Goal: Communication & Community: Answer question/provide support

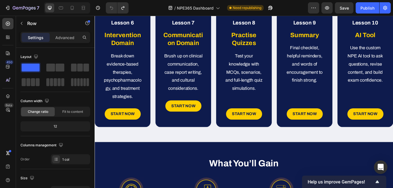
scroll to position [354, 0]
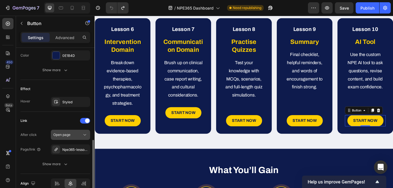
scroll to position [291, 0]
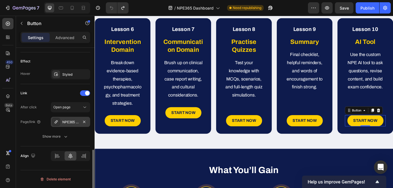
click at [71, 122] on div "NPE365 Lesson 10" at bounding box center [70, 121] width 16 height 5
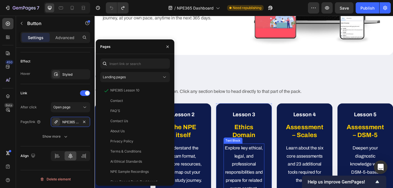
scroll to position [0, 0]
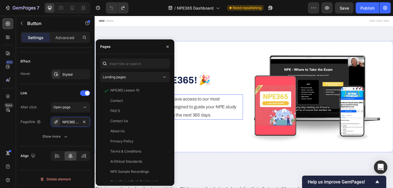
click at [243, 119] on p "We’re so glad you’re here. You now have access to our most comprehensive exam s…" at bounding box center [183, 118] width 158 height 27
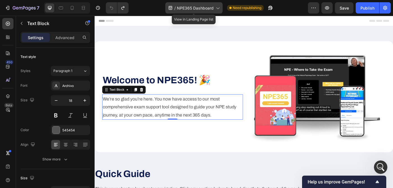
click at [206, 10] on span "NPE365 Dashboard" at bounding box center [195, 8] width 37 height 6
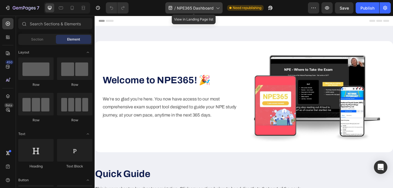
click at [191, 9] on span "NPE365 Dashboard" at bounding box center [195, 8] width 37 height 6
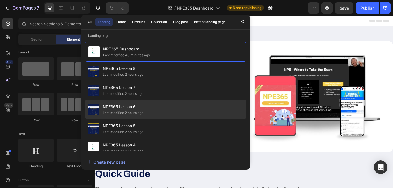
scroll to position [273, 0]
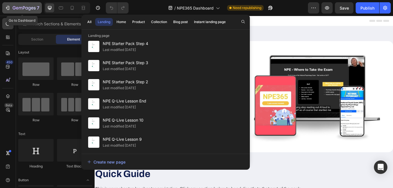
click at [8, 8] on icon "button" at bounding box center [7, 8] width 3 height 2
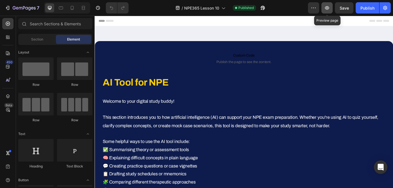
click at [327, 8] on icon "button" at bounding box center [328, 8] width 6 height 6
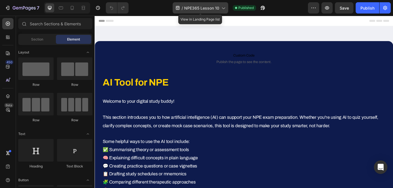
click at [207, 7] on span "NPE365 Lesson 10" at bounding box center [201, 8] width 35 height 6
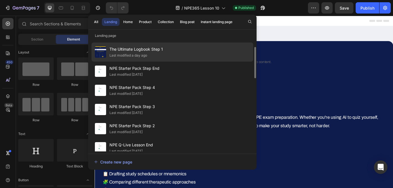
scroll to position [292, 0]
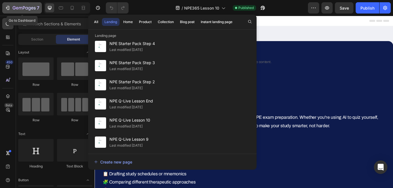
click at [6, 8] on icon "button" at bounding box center [8, 8] width 6 height 6
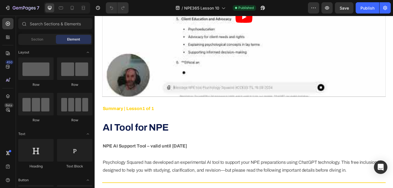
scroll to position [360, 0]
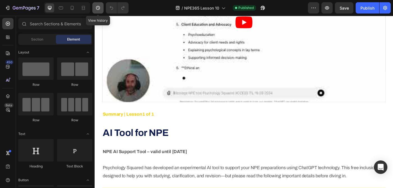
click at [98, 8] on icon "button" at bounding box center [98, 8] width 6 height 6
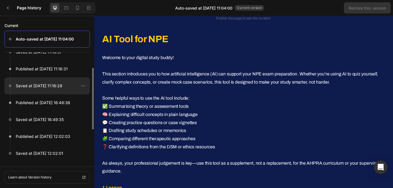
scroll to position [0, 0]
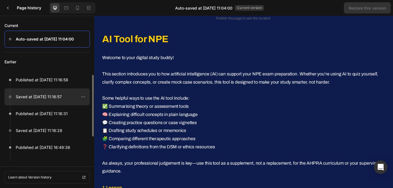
click at [42, 97] on p "Saved at May 20, 11:16:57" at bounding box center [39, 96] width 46 height 7
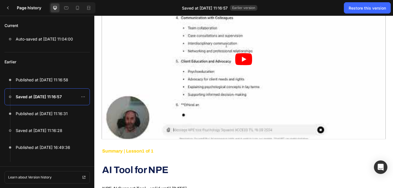
scroll to position [324, 0]
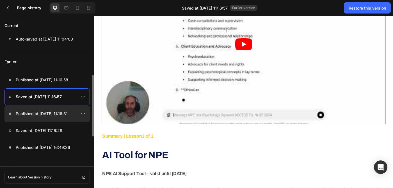
click at [42, 114] on p "Published at May 20, 11:16:31" at bounding box center [42, 113] width 52 height 7
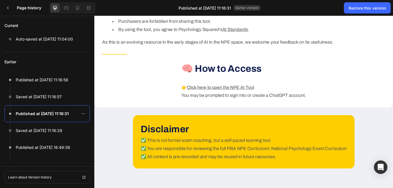
scroll to position [676, 0]
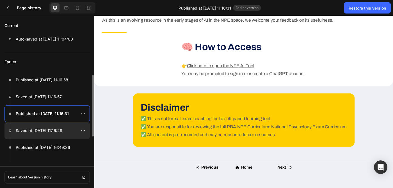
click at [43, 134] on div at bounding box center [46, 130] width 85 height 17
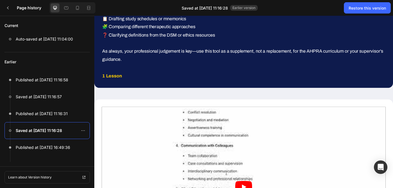
scroll to position [265, 0]
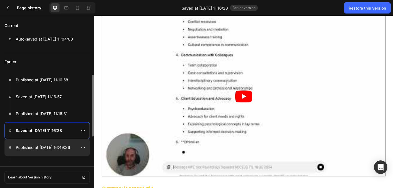
click at [47, 146] on p "Published at May 19, 16:49:36" at bounding box center [43, 147] width 55 height 7
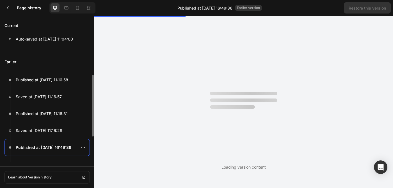
scroll to position [0, 0]
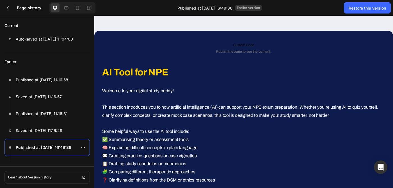
click at [243, 8] on span "Earlier version" at bounding box center [249, 8] width 28 height 6
click at [252, 8] on span "Earlier version" at bounding box center [249, 8] width 28 height 6
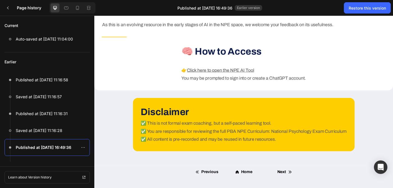
scroll to position [656, 0]
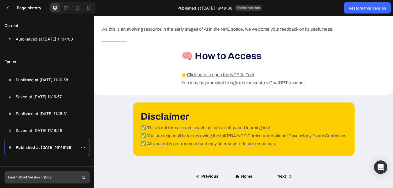
click at [36, 178] on p "Learn about Version history" at bounding box center [30, 177] width 44 height 5
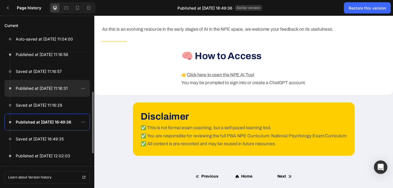
scroll to position [45, 0]
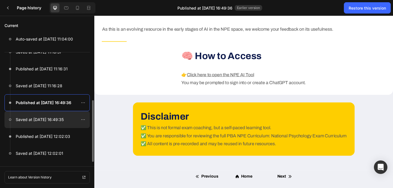
click at [42, 121] on p "Saved at May 19, 16:49:35" at bounding box center [40, 119] width 48 height 7
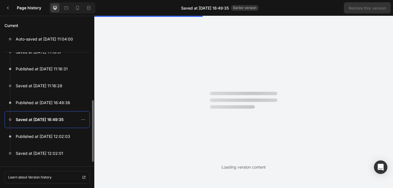
scroll to position [0, 0]
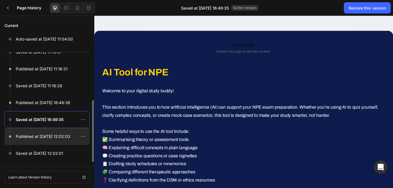
click at [42, 140] on div at bounding box center [46, 136] width 85 height 17
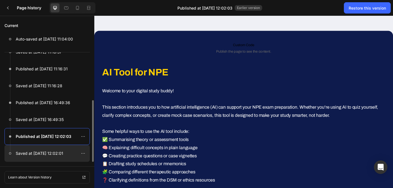
click at [57, 155] on p "Saved at May 06, 12:02:01" at bounding box center [39, 153] width 47 height 7
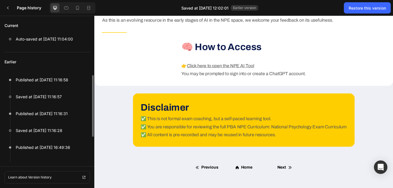
scroll to position [45, 0]
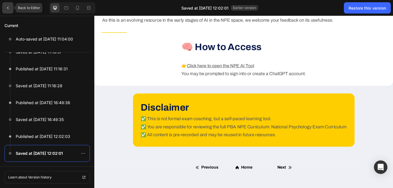
click at [9, 7] on icon at bounding box center [8, 8] width 4 height 4
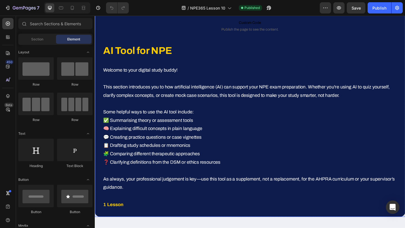
scroll to position [42, 0]
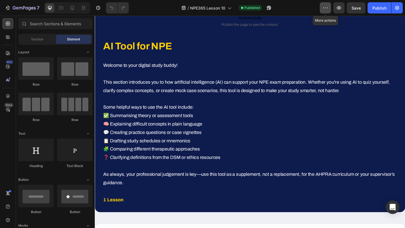
click at [327, 10] on icon "button" at bounding box center [325, 8] width 6 height 6
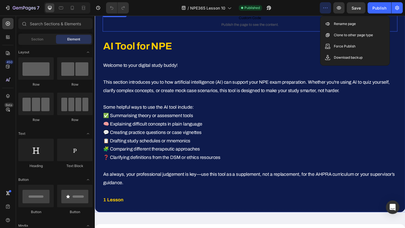
click at [326, 25] on span "Publish the page to see the content." at bounding box center [263, 26] width 320 height 6
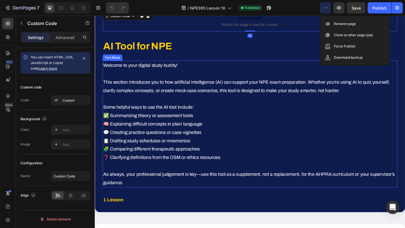
click at [233, 92] on p "Welcome to your digital study buddy! This section introduces you to how artific…" at bounding box center [263, 133] width 319 height 137
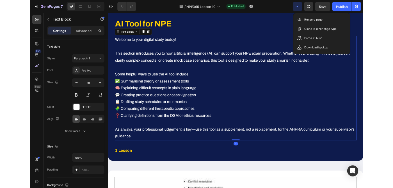
scroll to position [0, 0]
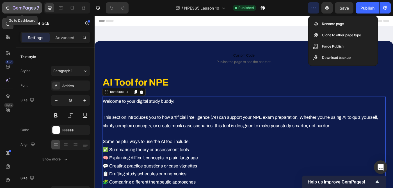
click at [8, 8] on icon "button" at bounding box center [8, 8] width 6 height 6
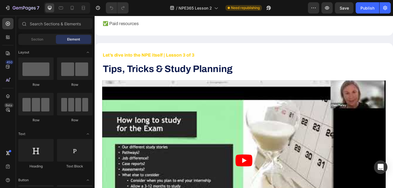
scroll to position [844, 0]
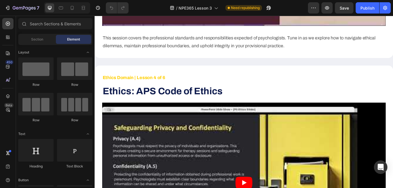
scroll to position [981, 0]
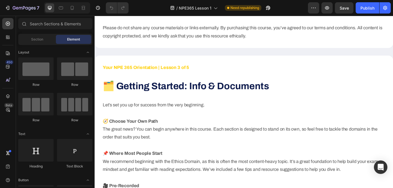
scroll to position [659, 0]
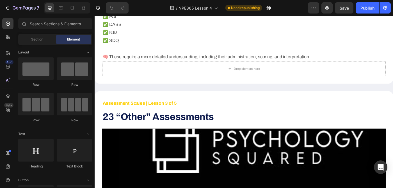
scroll to position [777, 0]
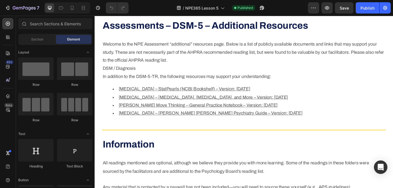
scroll to position [2234, 0]
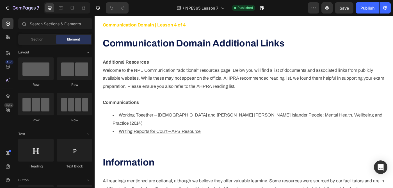
scroll to position [1226, 0]
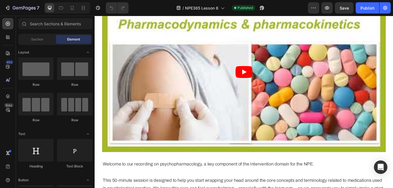
scroll to position [1905, 0]
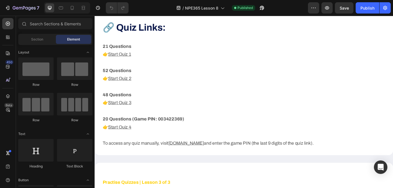
scroll to position [962, 0]
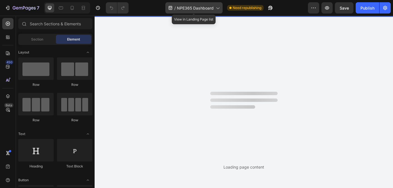
click at [210, 8] on span "NPE365 Dashboard" at bounding box center [195, 8] width 37 height 6
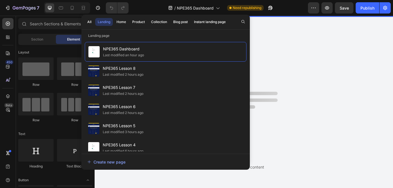
click at [264, 21] on div "Loading page content" at bounding box center [244, 102] width 299 height 172
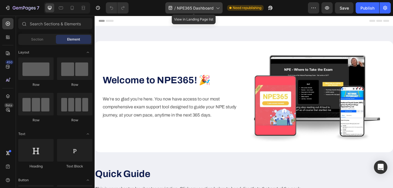
click at [205, 7] on span "NPE365 Dashboard" at bounding box center [195, 8] width 37 height 6
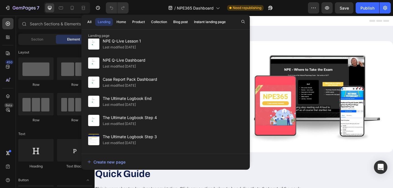
scroll to position [655, 0]
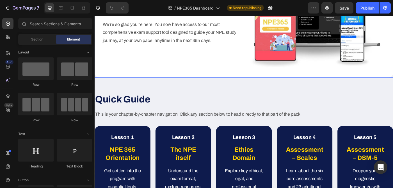
scroll to position [134, 0]
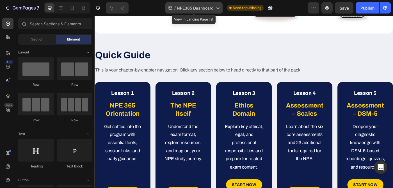
click at [209, 8] on span "NPE365 Dashboard" at bounding box center [195, 8] width 37 height 6
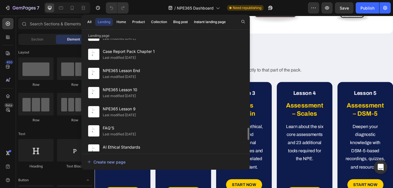
scroll to position [816, 0]
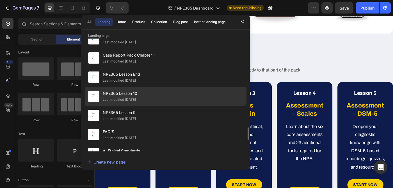
click at [157, 95] on div "NPE365 Lesson 10 Last modified 3 days ago" at bounding box center [166, 96] width 162 height 19
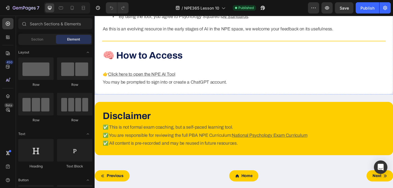
scroll to position [768, 0]
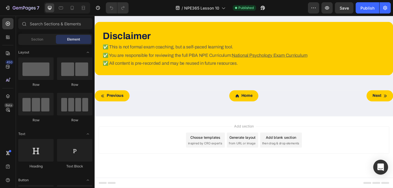
click at [384, 167] on icon "Open Intercom Messenger" at bounding box center [381, 166] width 6 height 7
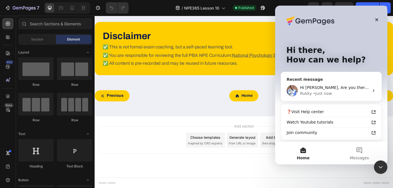
scroll to position [41, 0]
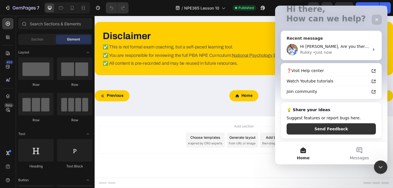
click at [342, 42] on div "Hi Rukky, Are you there? Rukky • Just now" at bounding box center [331, 49] width 101 height 21
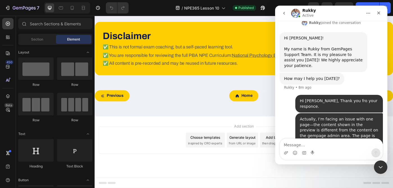
scroll to position [150, 0]
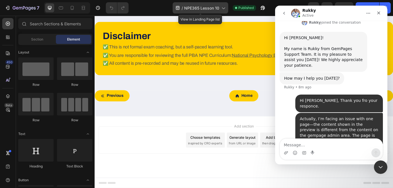
click at [201, 9] on span "NPE365 Lesson 10" at bounding box center [201, 8] width 35 height 6
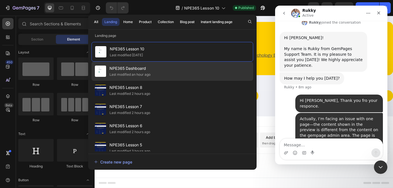
click at [179, 74] on div "NPE365 Dashboard Last modified an hour ago" at bounding box center [173, 71] width 162 height 19
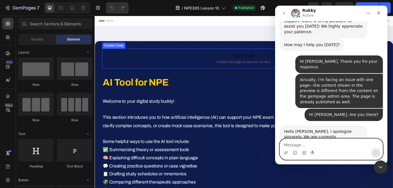
scroll to position [205, 0]
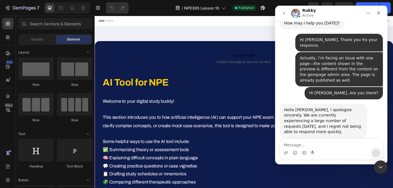
click at [311, 107] on div "Hello [PERSON_NAME], I apologize sincerely. We are currently experiencing a lar…" at bounding box center [323, 121] width 79 height 28
click at [310, 107] on div "Hello Joseph, I apologize sincerely. We are currently experiencing a large numb…" at bounding box center [323, 121] width 79 height 28
click at [310, 107] on div "Hello [PERSON_NAME], I apologize sincerely. We are currently experiencing a lar…" at bounding box center [323, 121] width 79 height 28
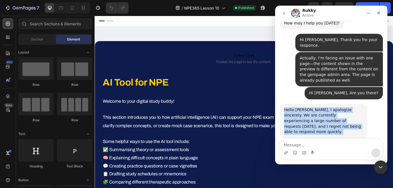
click at [319, 107] on div "Hello [PERSON_NAME], I apologize sincerely. We are currently experiencing a lar…" at bounding box center [323, 121] width 79 height 28
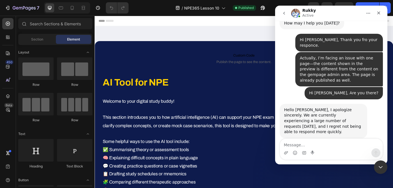
click at [319, 107] on div "Hello [PERSON_NAME], I apologize sincerely. We are currently experiencing a lar…" at bounding box center [323, 121] width 79 height 28
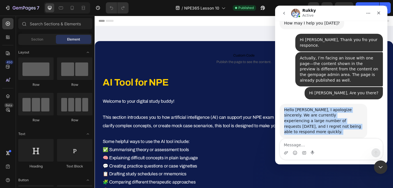
click at [331, 107] on div "Hello [PERSON_NAME], I apologize sincerely. We are currently experiencing a lar…" at bounding box center [323, 121] width 79 height 28
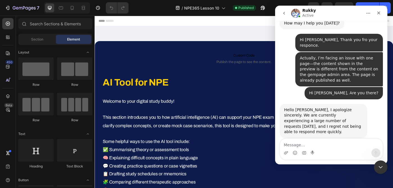
click at [331, 107] on div "Hello [PERSON_NAME], I apologize sincerely. We are currently experiencing a lar…" at bounding box center [323, 121] width 79 height 28
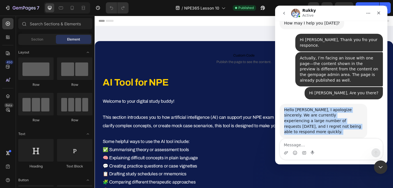
click at [323, 107] on div "Hello [PERSON_NAME], I apologize sincerely. We are currently experiencing a lar…" at bounding box center [323, 121] width 79 height 28
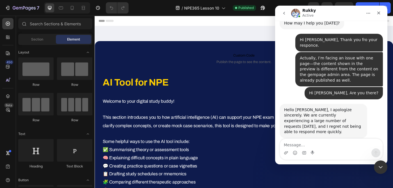
click at [323, 107] on div "Hello [PERSON_NAME], I apologize sincerely. We are currently experiencing a lar…" at bounding box center [323, 121] width 79 height 28
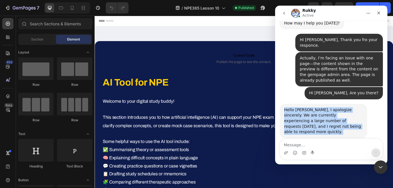
click at [323, 107] on div "Hello [PERSON_NAME], I apologize sincerely. We are currently experiencing a lar…" at bounding box center [323, 121] width 79 height 28
click at [334, 107] on div "Hello [PERSON_NAME], I apologize sincerely. We are currently experiencing a lar…" at bounding box center [323, 121] width 79 height 28
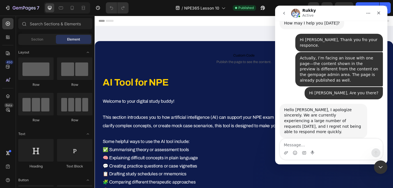
click at [334, 107] on div "Hello [PERSON_NAME], I apologize sincerely. We are currently experiencing a lar…" at bounding box center [323, 121] width 79 height 28
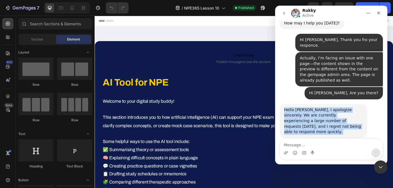
scroll to position [184, 0]
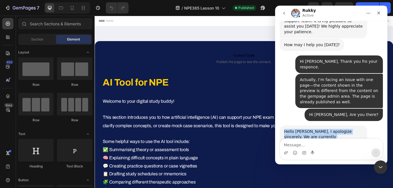
click at [336, 129] on div "Hello [PERSON_NAME], I apologize sincerely. We are currently experiencing a lar…" at bounding box center [323, 143] width 79 height 28
click at [348, 129] on div "Hello [PERSON_NAME], I apologize sincerely. We are currently experiencing a lar…" at bounding box center [323, 143] width 79 height 28
click at [329, 129] on div "Hello [PERSON_NAME], I apologize sincerely. We are currently experiencing a lar…" at bounding box center [323, 143] width 79 height 28
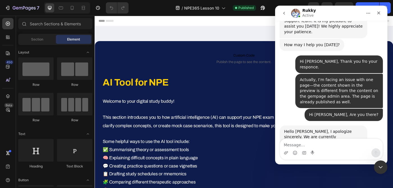
click at [329, 129] on div "Hello [PERSON_NAME], I apologize sincerely. We are currently experiencing a lar…" at bounding box center [323, 143] width 79 height 28
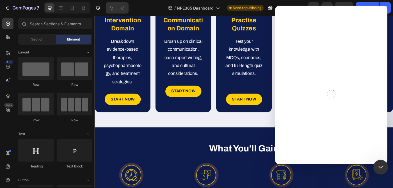
click at [379, 168] on icon "Close Intercom Messenger" at bounding box center [380, 166] width 7 height 7
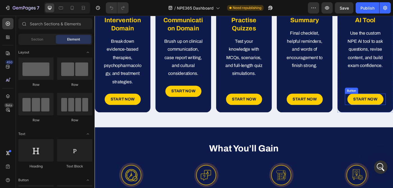
scroll to position [150, 0]
click at [372, 53] on div "Lesson 10 Heading AI Tool Heading Use the custom NPE AI tool to ask questions, …" at bounding box center [400, 59] width 63 height 130
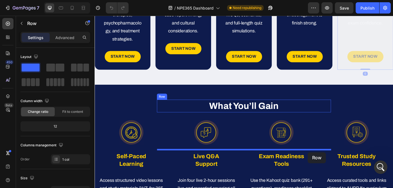
scroll to position [371, 0]
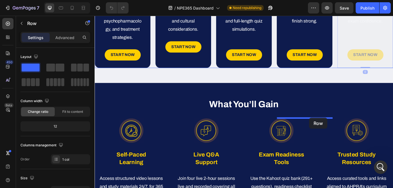
drag, startPoint x: 373, startPoint y: 47, endPoint x: 337, endPoint y: 131, distance: 91.0
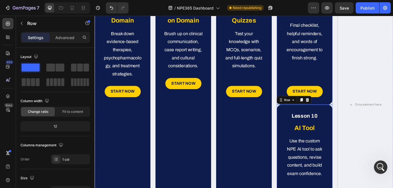
scroll to position [309, 0]
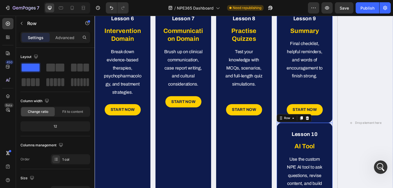
click at [303, 69] on div "Lesson 9 Heading Summary Heading Final checklist, helpful reminders, and words …" at bounding box center [331, 71] width 63 height 130
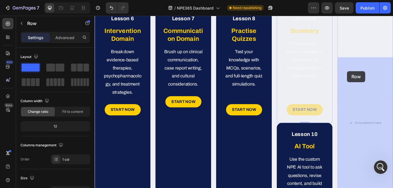
drag, startPoint x: 304, startPoint y: 58, endPoint x: 380, endPoint y: 78, distance: 78.2
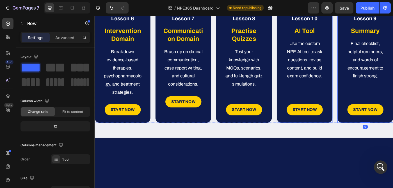
click at [333, 88] on p "Use the custom NPE AI tool to ask questions, revise content, and build exam con…" at bounding box center [331, 65] width 45 height 46
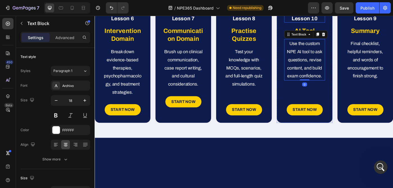
click at [336, 22] on strong "Lesson 10" at bounding box center [331, 19] width 29 height 6
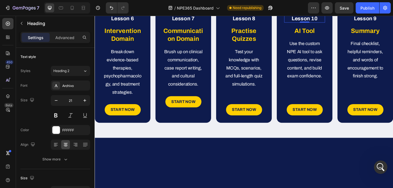
scroll to position [184, 0]
click at [359, 85] on div "Lesson 10 Heading 0 AI Tool Heading Use the custom NPE AI tool to ask questions…" at bounding box center [331, 71] width 63 height 130
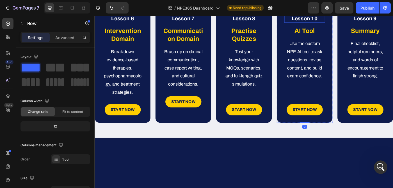
click at [343, 22] on strong "Lesson 10" at bounding box center [331, 19] width 29 height 6
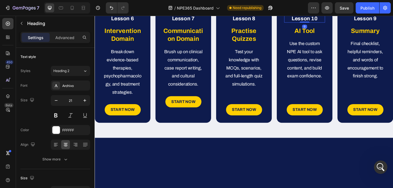
click at [343, 22] on strong "Lesson 10" at bounding box center [331, 19] width 29 height 6
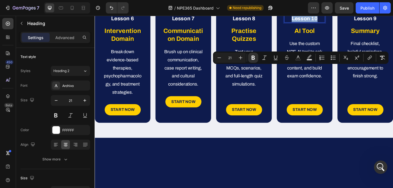
click at [348, 23] on p "Lesson 10" at bounding box center [331, 19] width 45 height 8
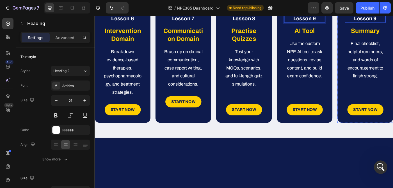
click at [393, 23] on p "Lesson 9" at bounding box center [400, 19] width 45 height 8
click at [333, 36] on strong "AI Tool" at bounding box center [331, 33] width 23 height 8
click at [325, 36] on strong "AI Tool" at bounding box center [331, 33] width 23 height 8
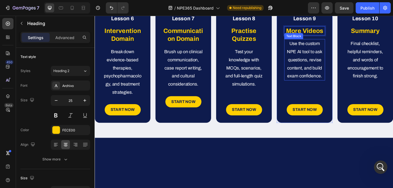
click at [335, 88] on p "Use the custom NPE AI tool to ask questions, revise content, and build exam con…" at bounding box center [331, 65] width 45 height 46
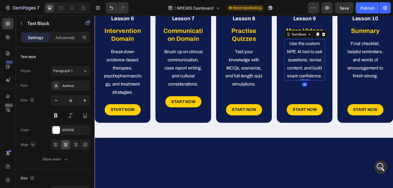
click at [335, 88] on p "Use the custom NPE AI tool to ask questions, revise content, and build exam con…" at bounding box center [331, 65] width 45 height 46
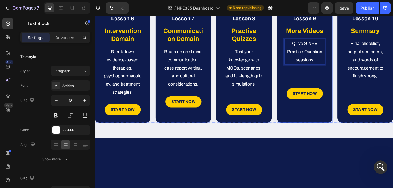
click at [358, 132] on div "⁠⁠⁠⁠⁠⁠⁠ Lesson 9 Heading ⁠⁠⁠⁠⁠⁠⁠ More Videos Heading Q live & NPE Practice Ques…" at bounding box center [331, 71] width 63 height 130
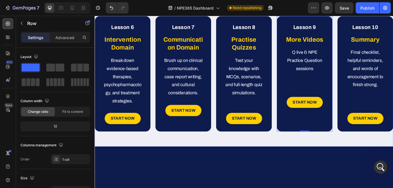
scroll to position [304, 0]
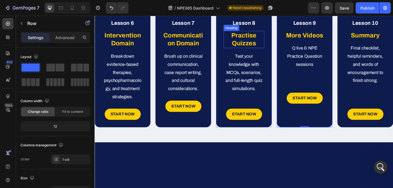
click at [259, 51] on strong "Practise Quizzes" at bounding box center [263, 42] width 28 height 17
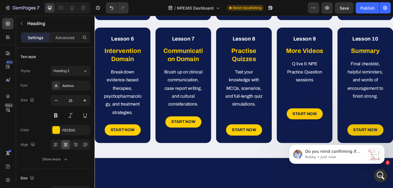
scroll to position [310, 0]
click at [375, 155] on div "message notification from Rukky, Just now. Do you mind confirming if Gempages T…" at bounding box center [375, 154] width 12 height 12
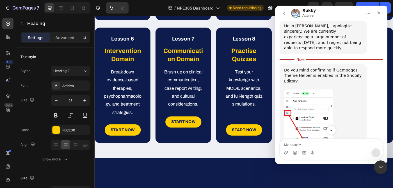
scroll to position [288, 0]
click at [321, 68] on div "Do you mind confirming if Gempages Theme Helper is enabled in the Shopify Edito…" at bounding box center [323, 79] width 79 height 22
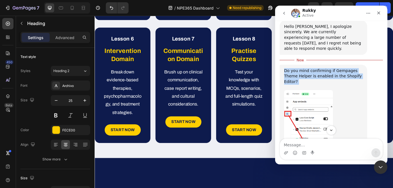
click at [330, 68] on div "Do you mind confirming if Gempages Theme Helper is enabled in the Shopify Edito…" at bounding box center [323, 79] width 79 height 22
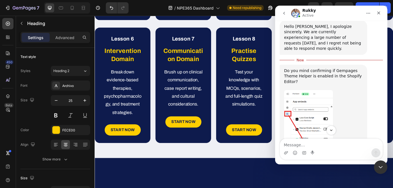
click at [330, 68] on div "Do you mind confirming if Gempages Theme Helper is enabled in the Shopify Edito…" at bounding box center [323, 79] width 79 height 22
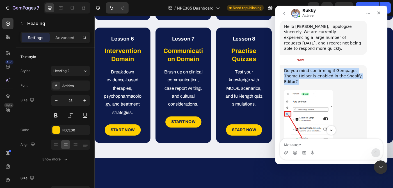
click at [330, 68] on div "Do you mind confirming if Gempages Theme Helper is enabled in the Shopify Edito…" at bounding box center [323, 79] width 79 height 22
click at [309, 68] on div "Do you mind confirming if Gempages Theme Helper is enabled in the Shopify Edito…" at bounding box center [323, 79] width 79 height 22
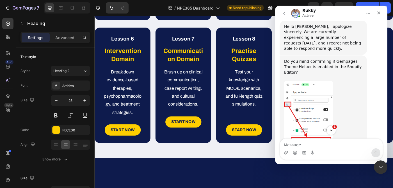
scroll to position [316, 0]
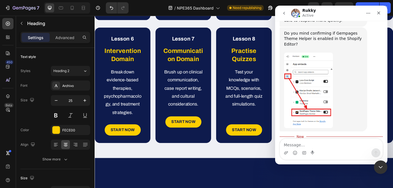
click at [304, 144] on div "If no, kindly enable it, save and check the published page if it is showing as …" at bounding box center [323, 152] width 79 height 17
click at [323, 144] on div "If no, kindly enable it, save and check the published page if it is showing as …" at bounding box center [323, 152] width 79 height 17
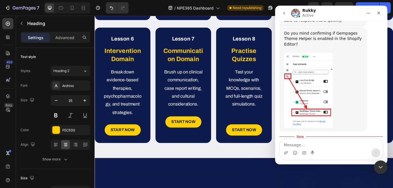
click at [323, 144] on div "If no, kindly enable it, save and check the published page if it is showing as …" at bounding box center [323, 152] width 79 height 17
click at [340, 144] on div "If no, kindly enable it, save and check the published page if it is showing as …" at bounding box center [323, 152] width 79 height 17
click at [329, 144] on div "If no, kindly enable it, save and check the published page if it is showing as …" at bounding box center [323, 152] width 79 height 17
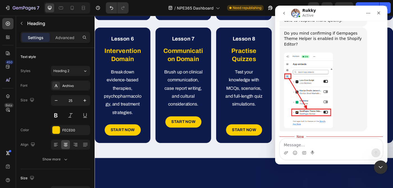
click at [329, 144] on div "If no, kindly enable it, save and check the published page if it is showing as …" at bounding box center [323, 152] width 79 height 17
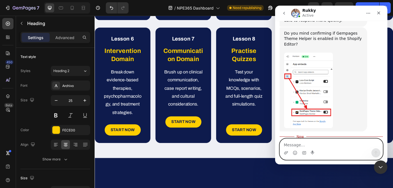
click at [304, 143] on textarea "Message…" at bounding box center [331, 144] width 103 height 10
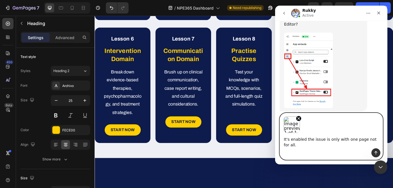
scroll to position [341, 0]
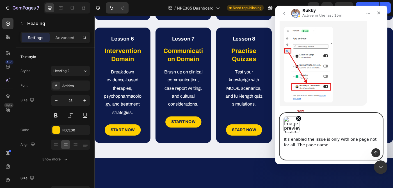
paste textarea "NPE365 Lesson 10"
type textarea "It's enabled the issue is only with one page not for all. The page name NPE365 …"
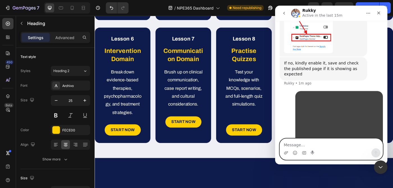
scroll to position [392, 0]
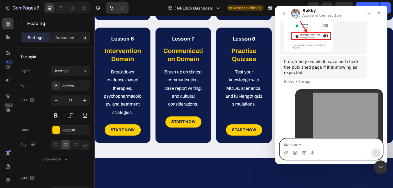
click at [324, 150] on div "It's enabled the issue is only with one page not for all. The page name NPE365 …" at bounding box center [339, 158] width 79 height 17
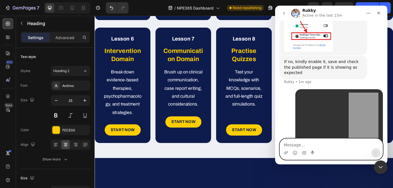
click at [351, 150] on div "It's enabled the issue is only with one page not for all. The page name NPE365 …" at bounding box center [339, 158] width 79 height 17
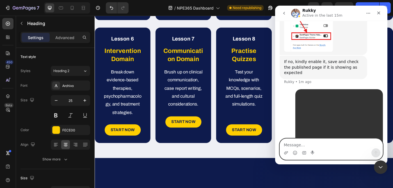
click at [351, 150] on div "It's enabled the issue is only with one page not for all. The page name NPE365 …" at bounding box center [339, 158] width 79 height 17
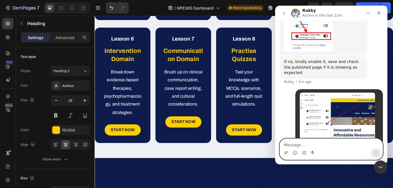
click at [313, 150] on div "It's enabled the issue is only with one page not for all. The page name NPE365 …" at bounding box center [339, 158] width 79 height 17
click at [343, 150] on div "It's enabled the issue is only with one page not for all. The page name NPE365 …" at bounding box center [339, 158] width 79 height 17
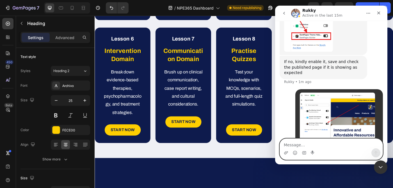
click at [343, 150] on div "It's enabled the issue is only with one page not for all. The page name NPE365 …" at bounding box center [339, 158] width 79 height 17
click at [321, 150] on div "It's enabled the issue is only with one page not for all. The page name NPE365 …" at bounding box center [339, 158] width 79 height 17
click at [377, 164] on icon "Close Intercom Messenger" at bounding box center [380, 166] width 7 height 7
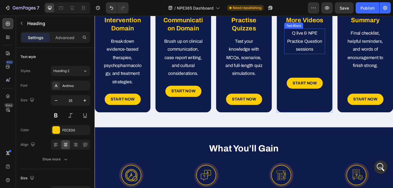
scroll to position [321, 0]
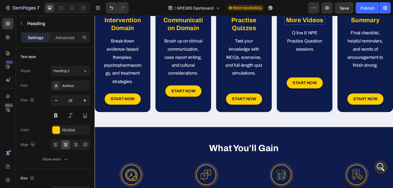
click at [336, 24] on strong "More Videos" at bounding box center [332, 21] width 42 height 8
click at [327, 94] on strong "START NOW" at bounding box center [331, 91] width 27 height 5
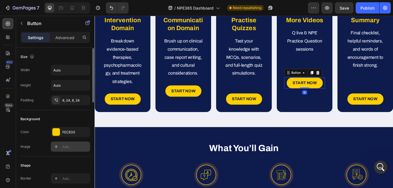
scroll to position [291, 0]
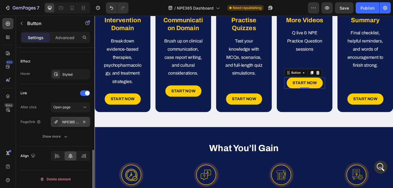
click at [72, 121] on div "NPE365 Lesson 10" at bounding box center [70, 121] width 16 height 5
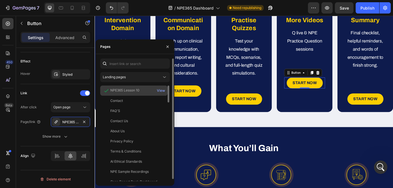
click at [123, 93] on div "NPE365 Lesson 10" at bounding box center [124, 91] width 29 height 6
click at [162, 90] on div "View" at bounding box center [161, 90] width 8 height 5
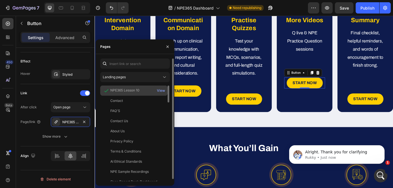
scroll to position [414, 0]
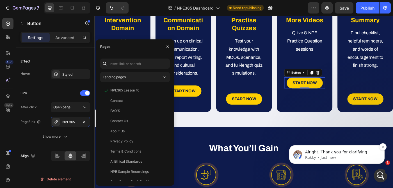
click at [372, 159] on p "Rukky • Just now" at bounding box center [341, 157] width 73 height 5
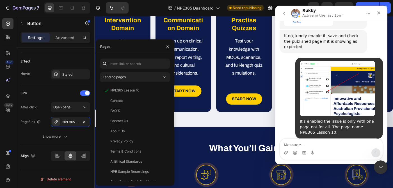
scroll to position [418, 0]
click at [317, 155] on div "Alright. Thank you for clarifying" at bounding box center [315, 158] width 62 height 6
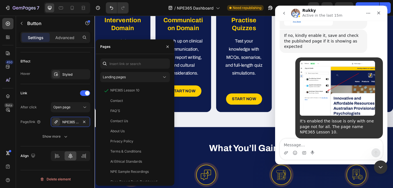
click at [331, 155] on div "Alright. Thank you for clarifying" at bounding box center [315, 158] width 62 height 6
click at [311, 155] on div "Alright. Thank you for clarifying" at bounding box center [315, 158] width 62 height 6
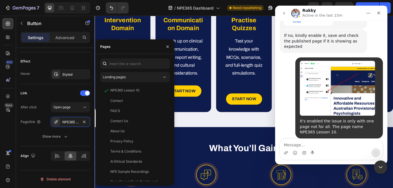
click at [311, 155] on div "Alright. Thank you for clarifying" at bounding box center [315, 158] width 62 height 6
click at [327, 155] on div "Alright. Thank you for clarifying" at bounding box center [315, 158] width 62 height 6
click at [339, 155] on div "Alright. Thank you for clarifying" at bounding box center [315, 158] width 62 height 6
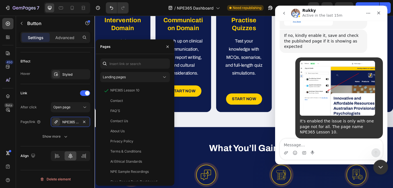
click at [382, 162] on div "Close Intercom Messenger" at bounding box center [379, 165] width 13 height 13
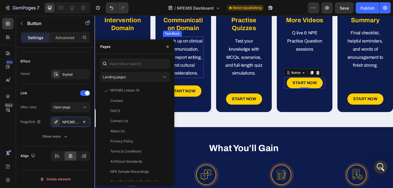
scroll to position [440, 0]
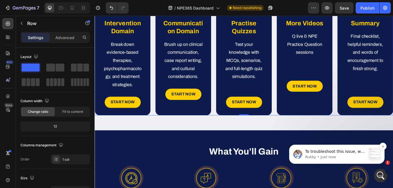
scroll to position [515, 0]
click at [348, 156] on p "Rukky • Just now" at bounding box center [335, 156] width 61 height 5
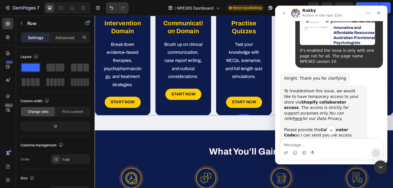
scroll to position [486, 0]
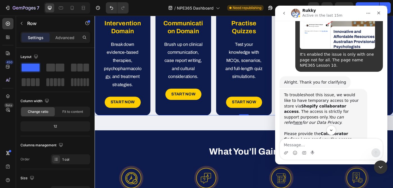
click at [302, 92] on div "To troubleshoot this issue, we would like to have temporary access to your stor…" at bounding box center [323, 128] width 79 height 72
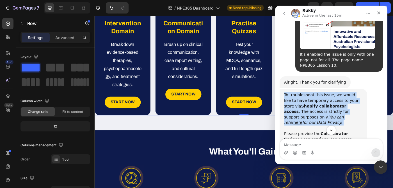
click at [325, 92] on div "To troubleshoot this issue, we would like to have temporary access to your stor…" at bounding box center [323, 128] width 79 height 72
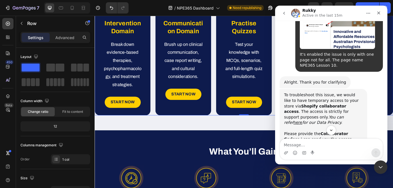
click at [325, 92] on div "To troubleshoot this issue, we would like to have temporary access to your stor…" at bounding box center [323, 128] width 79 height 72
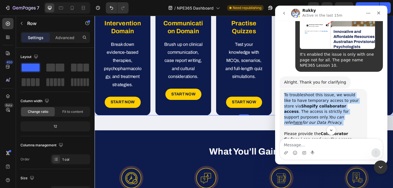
click at [339, 92] on div "To troubleshoot this issue, we would like to have temporary access to your stor…" at bounding box center [323, 128] width 79 height 72
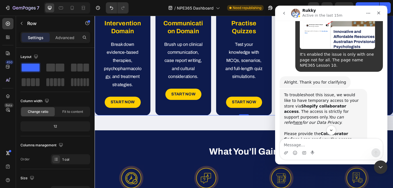
click at [339, 92] on div "To troubleshoot this issue, we would like to have temporary access to your stor…" at bounding box center [323, 128] width 79 height 72
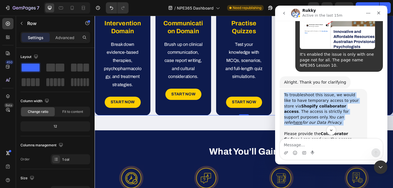
click at [326, 92] on div "To troubleshoot this issue, we would like to have temporary access to your stor…" at bounding box center [323, 128] width 79 height 72
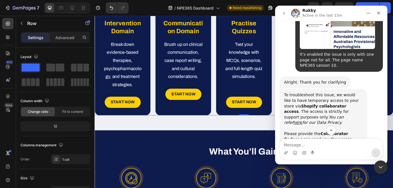
click at [326, 92] on div "To troubleshoot this issue, we would like to have temporary access to your stor…" at bounding box center [323, 128] width 79 height 72
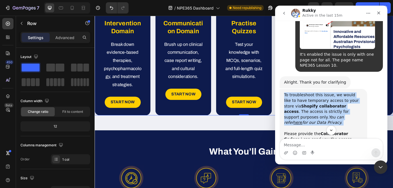
click at [338, 92] on div "To troubleshoot this issue, we would like to have temporary access to your stor…" at bounding box center [323, 128] width 79 height 72
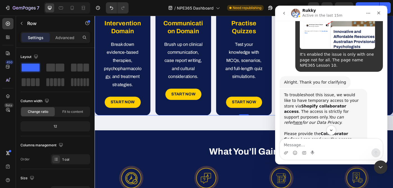
click at [338, 92] on div "To troubleshoot this issue, we would like to have temporary access to your stor…" at bounding box center [323, 128] width 79 height 72
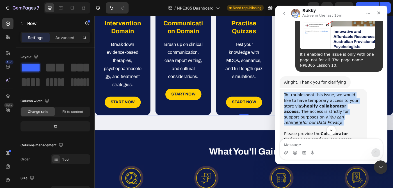
click at [321, 92] on div "To troubleshoot this issue, we would like to have temporary access to your stor…" at bounding box center [323, 128] width 79 height 72
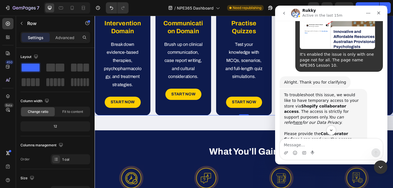
click at [321, 92] on div "To troubleshoot this issue, we would like to have temporary access to your stor…" at bounding box center [323, 128] width 79 height 72
click at [348, 92] on div "To troubleshoot this issue, we would like to have temporary access to your stor…" at bounding box center [323, 128] width 79 height 72
click at [318, 92] on div "To troubleshoot this issue, we would like to have temporary access to your stor…" at bounding box center [323, 128] width 79 height 72
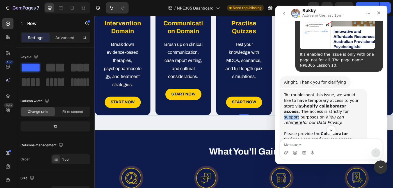
click at [318, 92] on div "To troubleshoot this issue, we would like to have temporary access to your stor…" at bounding box center [323, 128] width 79 height 72
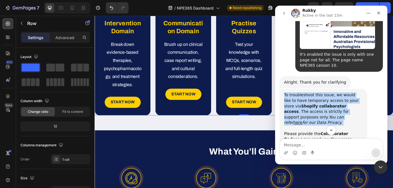
click at [334, 92] on div "To troubleshoot this issue, we would like to have temporary access to your stor…" at bounding box center [323, 128] width 79 height 72
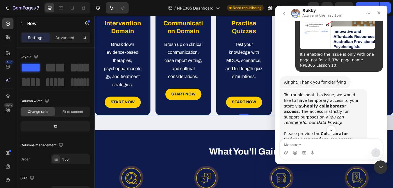
click at [334, 92] on div "To troubleshoot this issue, we would like to have temporary access to your stor…" at bounding box center [323, 128] width 79 height 72
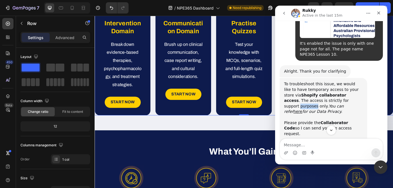
click at [332, 104] on icon "You can refer here for our Data Privacy." at bounding box center [314, 109] width 60 height 10
click at [325, 120] on b "Collaborator Code" at bounding box center [316, 125] width 64 height 10
click at [342, 120] on b "Collaborator Code" at bounding box center [316, 125] width 64 height 10
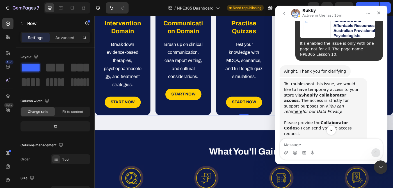
click at [342, 120] on b "Collaborator Code" at bounding box center [316, 125] width 64 height 10
click at [321, 81] on div "To troubleshoot this issue, we would like to have temporary access to your stor…" at bounding box center [323, 117] width 79 height 72
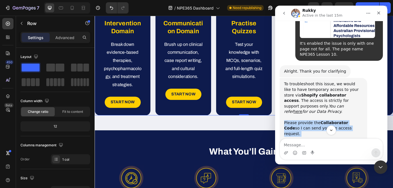
click at [335, 82] on div "To troubleshoot this issue, we would like to have temporary access to your stor…" at bounding box center [323, 117] width 79 height 72
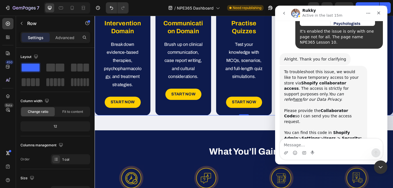
scroll to position [515, 0]
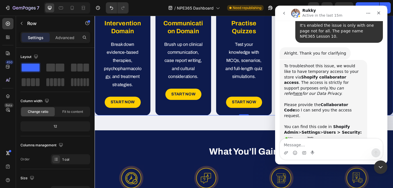
click at [303, 167] on div "Let us know if there is anything unclear!" at bounding box center [323, 172] width 79 height 11
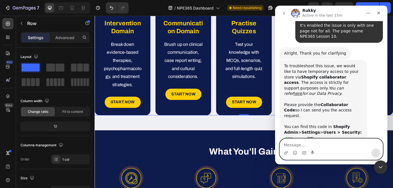
click at [299, 144] on textarea "Message…" at bounding box center [331, 144] width 103 height 10
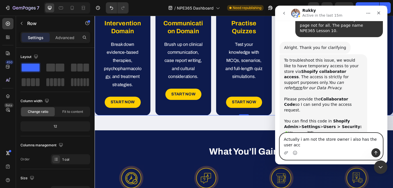
scroll to position [520, 0]
click at [301, 139] on textarea "Actually i am not the store owner i also has the user access." at bounding box center [331, 140] width 103 height 15
type textarea "Actually I am not the store owner i also has the user access."
click at [301, 143] on textarea "Actually I am not the store owner i also has the user access." at bounding box center [331, 140] width 103 height 15
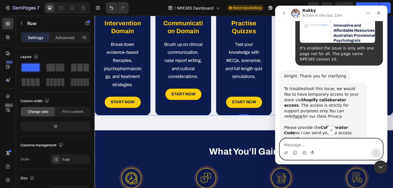
scroll to position [537, 0]
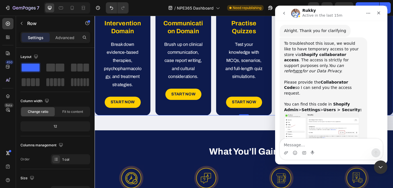
click at [316, 173] on div "Actually I am not the store owner i also has the user access." at bounding box center [339, 178] width 79 height 11
click at [380, 162] on div "Close Intercom Messenger" at bounding box center [379, 165] width 13 height 13
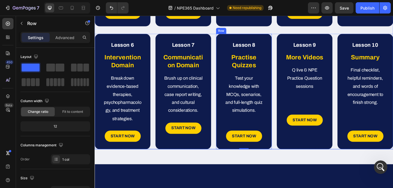
scroll to position [278, 0]
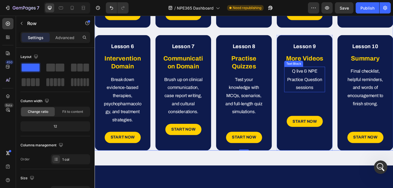
click at [335, 101] on p "Q live & NPE Practice Question sessions" at bounding box center [331, 87] width 45 height 27
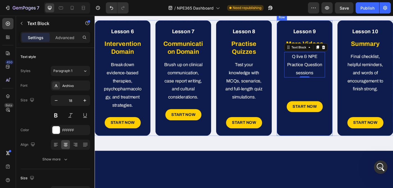
scroll to position [299, 0]
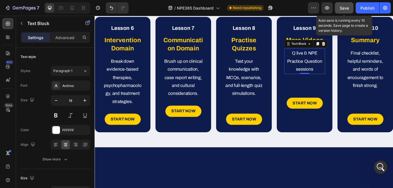
click at [341, 10] on span "Save" at bounding box center [344, 8] width 9 height 5
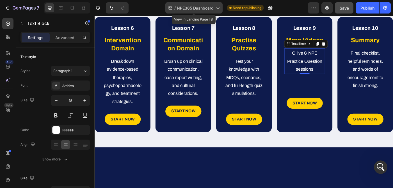
click at [209, 10] on span "NPE365 Dashboard" at bounding box center [195, 8] width 37 height 6
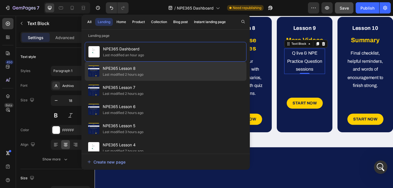
click at [151, 69] on div "NPE365 Lesson 8 Last modified 2 hours ago" at bounding box center [166, 71] width 162 height 19
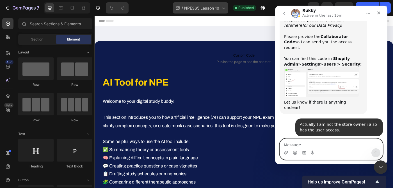
scroll to position [583, 0]
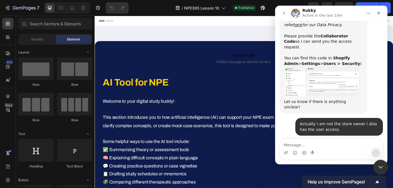
click at [379, 166] on icon "Close Intercom Messenger" at bounding box center [380, 166] width 7 height 7
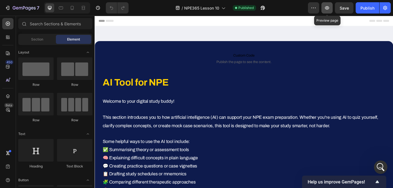
click at [324, 9] on button "button" at bounding box center [327, 7] width 11 height 11
click at [378, 165] on icon "Open Intercom Messenger" at bounding box center [380, 166] width 9 height 9
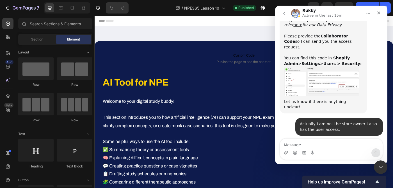
click at [296, 145] on textarea "Message…" at bounding box center [331, 144] width 103 height 10
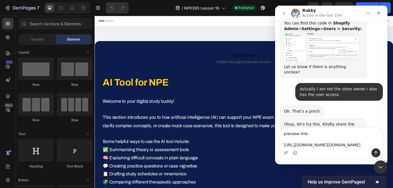
scroll to position [15, 0]
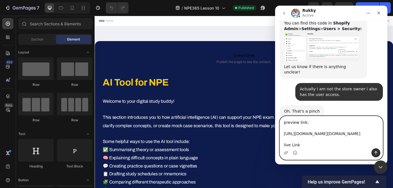
click at [286, 146] on textarea "preview link: [URL][DOMAIN_NAME][DOMAIN_NAME] live Link" at bounding box center [331, 132] width 103 height 32
click at [305, 145] on textarea "preview link: [URL][DOMAIN_NAME][DOMAIN_NAME] Live Link" at bounding box center [331, 132] width 103 height 32
paste textarea "[URL][DOMAIN_NAME]"
type textarea "preview link: [URL][DOMAIN_NAME][DOMAIN_NAME] Live Link: [URL][DOMAIN_NAME]"
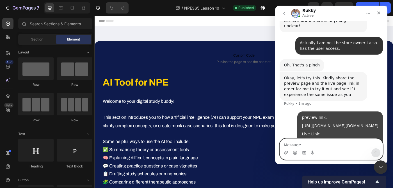
scroll to position [666, 0]
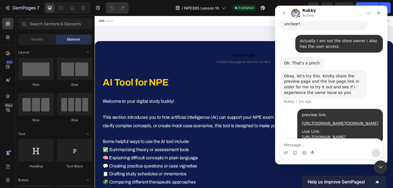
click at [318, 112] on div "preview link:" at bounding box center [340, 115] width 77 height 6
click at [332, 112] on div "preview link:" at bounding box center [340, 115] width 77 height 6
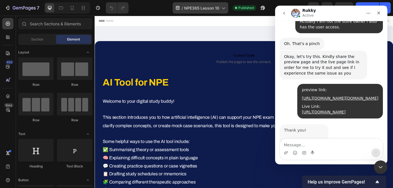
scroll to position [694, 0]
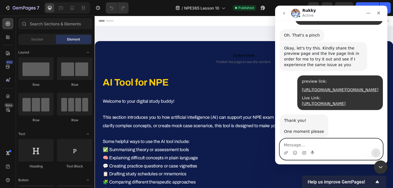
click at [300, 143] on textarea "Message…" at bounding box center [331, 144] width 103 height 10
type textarea "Sure please take your time"
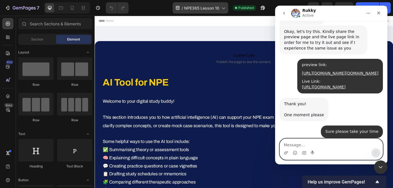
scroll to position [727, 0]
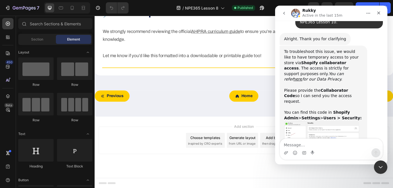
scroll to position [537, 0]
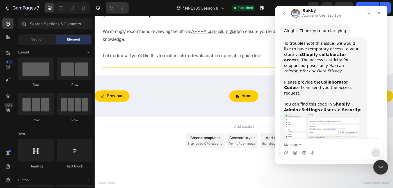
click at [384, 166] on div "Close Intercom Messenger" at bounding box center [379, 165] width 13 height 13
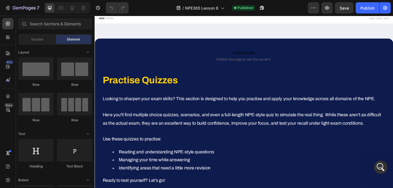
scroll to position [0, 0]
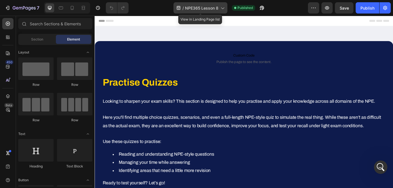
click at [215, 9] on span "NPE365 Lesson 8" at bounding box center [201, 8] width 33 height 6
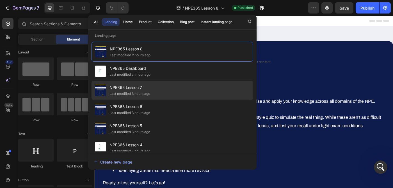
click at [153, 90] on div "NPE365 Lesson 7 Last modified 3 hours ago" at bounding box center [173, 90] width 162 height 19
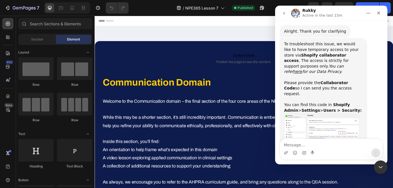
scroll to position [537, 0]
click at [375, 165] on div "Close Intercom Messenger" at bounding box center [379, 165] width 13 height 13
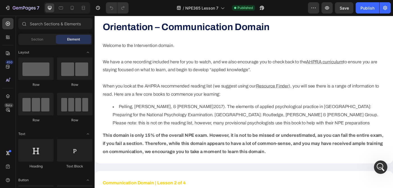
scroll to position [281, 0]
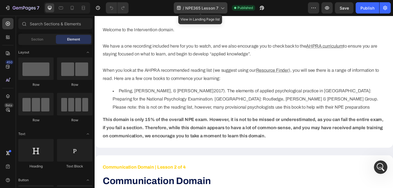
click at [220, 6] on icon at bounding box center [223, 8] width 6 height 6
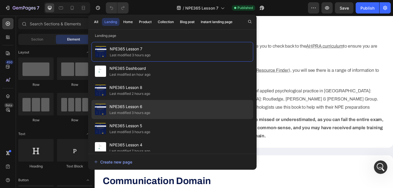
click at [170, 110] on div "NPE365 Lesson 6 Last modified 3 hours ago" at bounding box center [173, 109] width 162 height 19
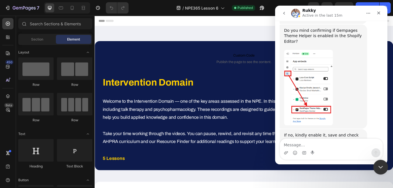
scroll to position [387, 0]
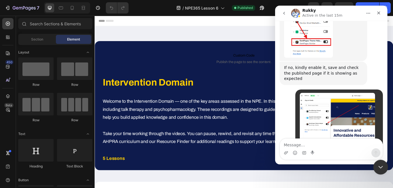
click at [378, 162] on div "Close Intercom Messenger" at bounding box center [379, 165] width 13 height 13
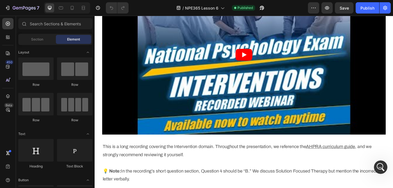
scroll to position [529, 0]
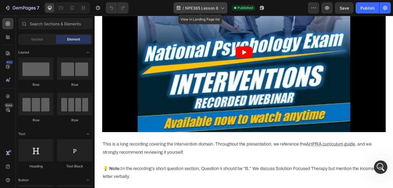
click at [219, 8] on div "/ NPE365 Lesson 6" at bounding box center [201, 7] width 54 height 11
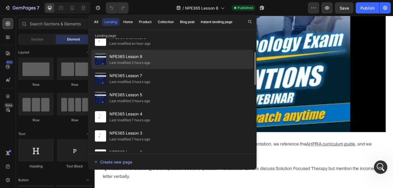
scroll to position [36, 0]
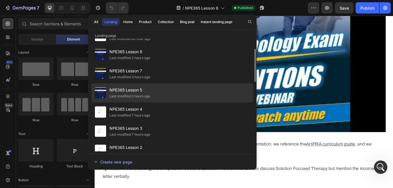
click at [168, 99] on div "NPE365 Lesson 5 Last modified 3 hours ago" at bounding box center [173, 92] width 162 height 19
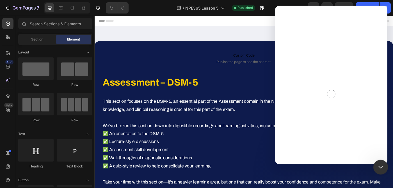
click at [379, 168] on icon "Close Intercom Messenger" at bounding box center [380, 166] width 7 height 7
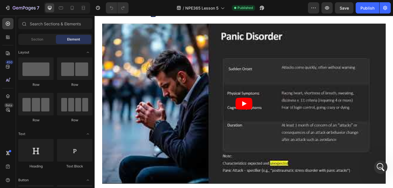
scroll to position [1390, 0]
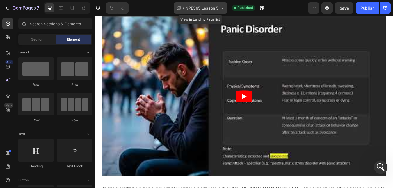
click at [218, 4] on div "/ NPE365 Lesson 5" at bounding box center [201, 7] width 54 height 11
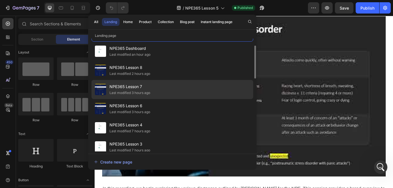
scroll to position [25, 0]
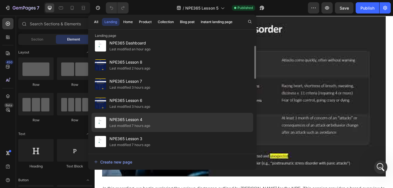
click at [142, 118] on span "NPE365 Lesson 4" at bounding box center [130, 119] width 41 height 7
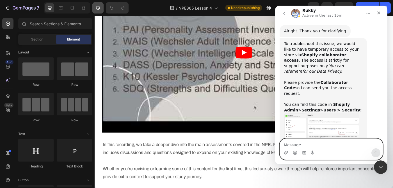
scroll to position [537, 0]
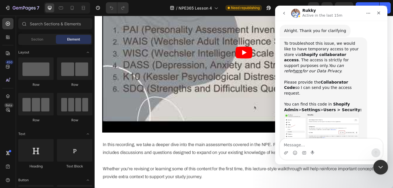
click at [379, 168] on icon "Close Intercom Messenger" at bounding box center [380, 166] width 7 height 7
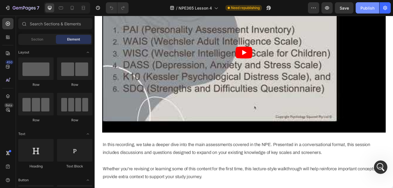
click at [366, 9] on div "Publish" at bounding box center [368, 8] width 14 height 6
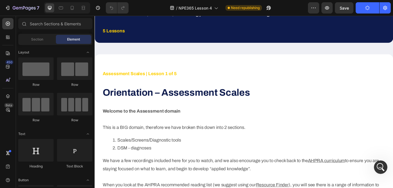
scroll to position [0, 0]
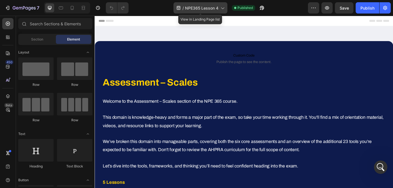
click at [211, 8] on span "NPE365 Lesson 4" at bounding box center [201, 8] width 33 height 6
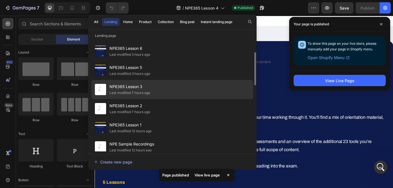
scroll to position [80, 0]
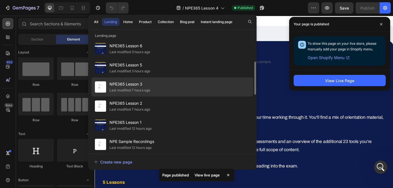
click at [158, 90] on div "NPE365 Lesson 3 Last modified 7 hours ago" at bounding box center [173, 86] width 162 height 19
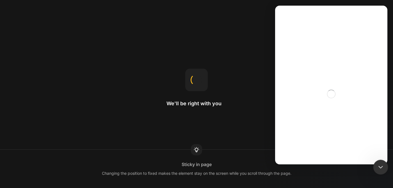
click at [378, 167] on icon "Close Intercom Messenger" at bounding box center [380, 166] width 7 height 7
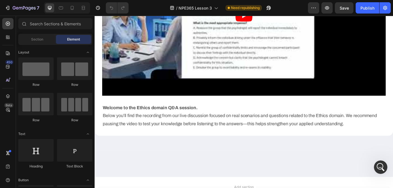
scroll to position [1904, 0]
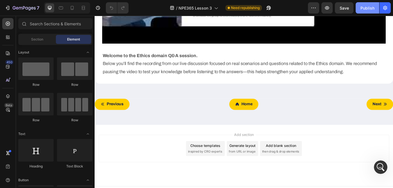
click at [362, 11] on button "Publish" at bounding box center [368, 7] width 24 height 11
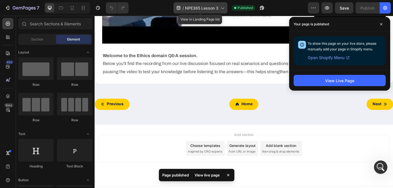
click at [214, 9] on span "NPE365 Lesson 3" at bounding box center [201, 8] width 33 height 6
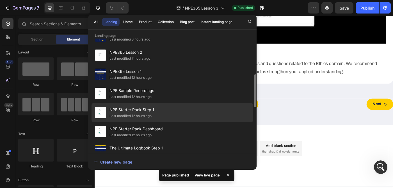
scroll to position [131, 0]
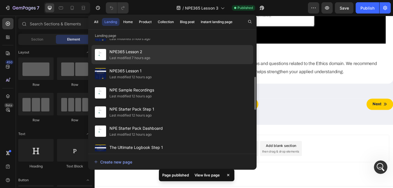
click at [168, 51] on div "NPE365 Lesson 2 Last modified 7 hours ago" at bounding box center [173, 54] width 162 height 19
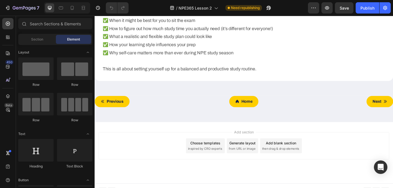
scroll to position [1113, 0]
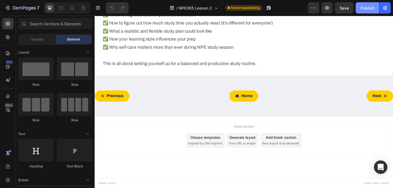
click at [366, 5] on div "Publish" at bounding box center [368, 8] width 14 height 6
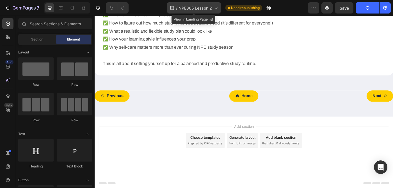
click at [199, 7] on span "NPE365 Lesson 2" at bounding box center [195, 8] width 33 height 6
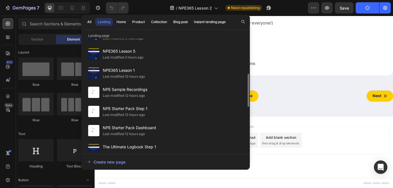
scroll to position [135, 0]
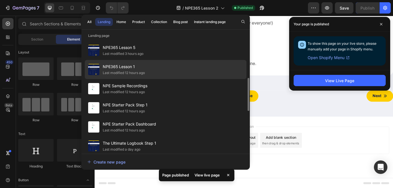
click at [150, 70] on div "NPE365 Lesson 1 Last modified 12 hours ago" at bounding box center [166, 69] width 162 height 19
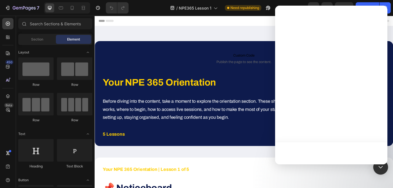
click at [378, 168] on icon "Open Intercom Messenger" at bounding box center [380, 166] width 7 height 7
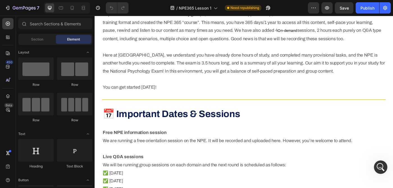
scroll to position [422, 0]
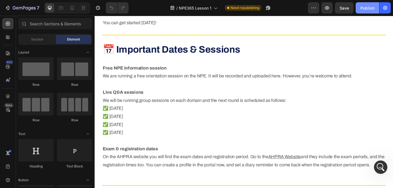
click at [369, 9] on div "Publish" at bounding box center [368, 8] width 14 height 6
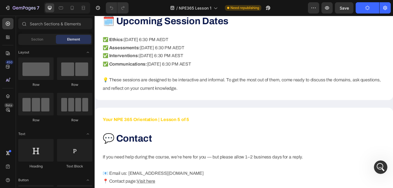
scroll to position [1346, 0]
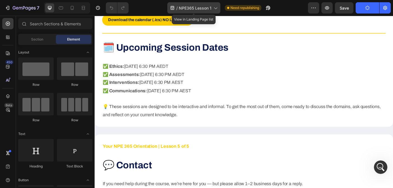
click at [206, 7] on span "NPE365 Lesson 1" at bounding box center [195, 8] width 33 height 6
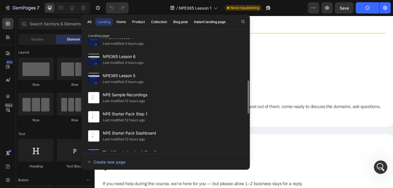
scroll to position [123, 0]
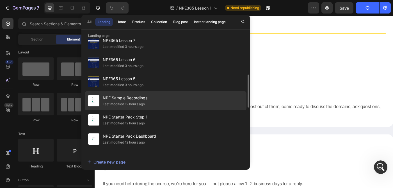
click at [162, 99] on div "NPE Sample Recordings Last modified 12 hours ago" at bounding box center [166, 100] width 162 height 19
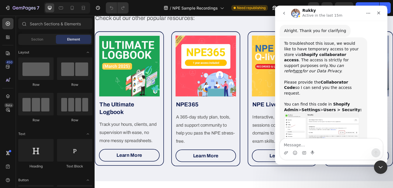
scroll to position [2705, 0]
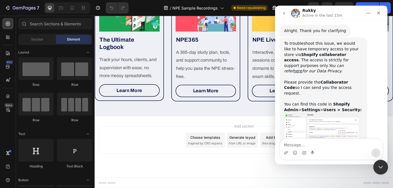
click at [380, 165] on icon "Close Intercom Messenger" at bounding box center [380, 166] width 7 height 7
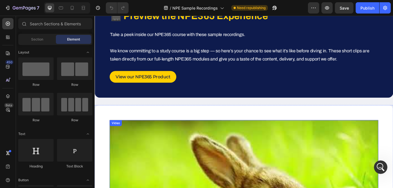
scroll to position [0, 0]
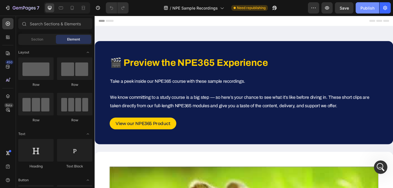
click at [370, 7] on div "Publish" at bounding box center [368, 8] width 14 height 6
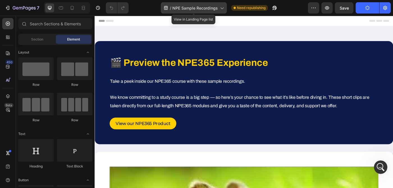
click at [202, 8] on span "NPE Sample Recordings" at bounding box center [196, 8] width 46 height 6
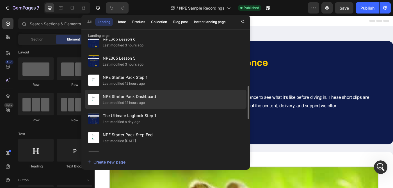
scroll to position [162, 0]
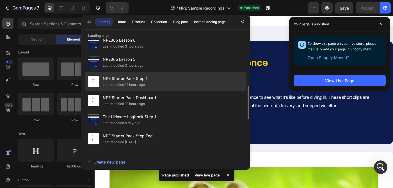
click at [152, 83] on div "NPE Starter Pack Step 1 Last modified 12 hours ago" at bounding box center [166, 81] width 162 height 19
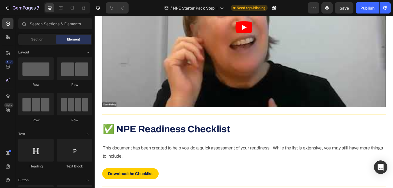
scroll to position [187, 0]
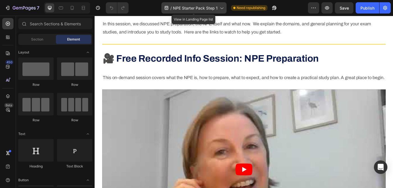
click at [201, 6] on span "NPE Starter Pack Step 1" at bounding box center [195, 8] width 45 height 6
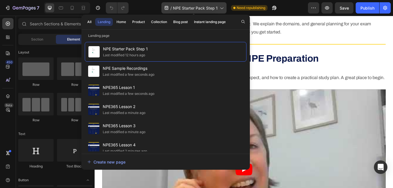
click at [201, 6] on span "NPE Starter Pack Step 1" at bounding box center [195, 8] width 45 height 6
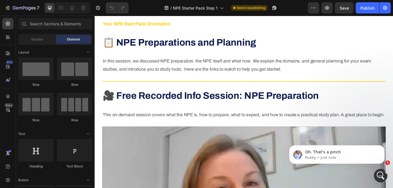
scroll to position [163, 0]
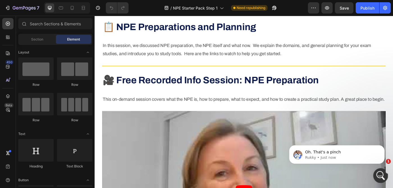
click at [379, 175] on icon "Open Intercom Messenger" at bounding box center [380, 174] width 9 height 9
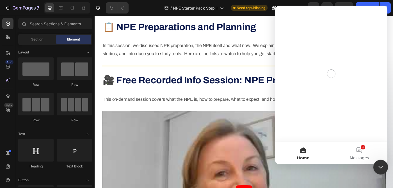
scroll to position [0, 0]
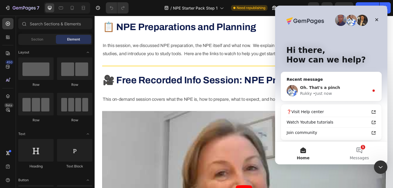
click at [343, 85] on div "Oh. That's a pinch" at bounding box center [334, 88] width 69 height 6
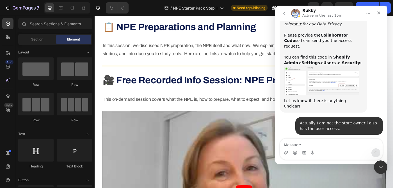
scroll to position [585, 0]
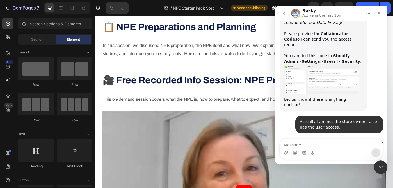
click at [326, 119] on div "Actually I am not the store owner i also has the user access." at bounding box center [339, 124] width 79 height 11
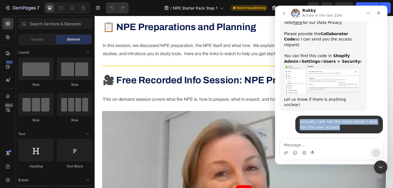
click at [337, 119] on div "Actually I am not the store owner i also has the user access." at bounding box center [339, 124] width 79 height 11
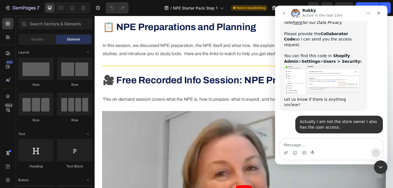
click at [337, 119] on div "Actually I am not the store owner i also has the user access." at bounding box center [339, 124] width 79 height 11
click at [328, 119] on div "Actually I am not the store owner i also has the user access." at bounding box center [339, 124] width 79 height 11
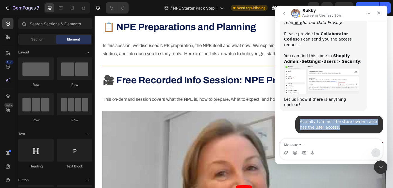
click at [338, 119] on div "Actually I am not the store owner i also has the user access." at bounding box center [339, 124] width 79 height 11
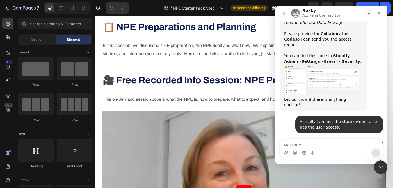
click at [338, 119] on div "Actually I am not the store owner i also has the user access." at bounding box center [339, 124] width 79 height 11
click at [343, 115] on div "Actually I am not the store owner i also has the user access. • 5m ago" at bounding box center [340, 124] width 88 height 18
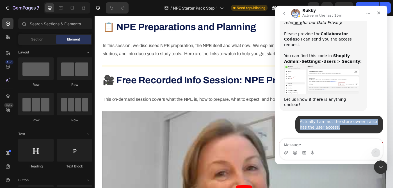
click at [351, 119] on div "Actually I am not the store owner i also has the user access." at bounding box center [339, 124] width 79 height 11
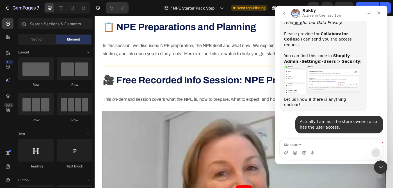
click at [351, 119] on div "Actually I am not the store owner i also has the user access." at bounding box center [339, 124] width 79 height 11
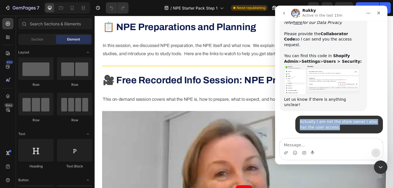
click at [326, 119] on div "Actually I am not the store owner i also has the user access." at bounding box center [339, 124] width 79 height 11
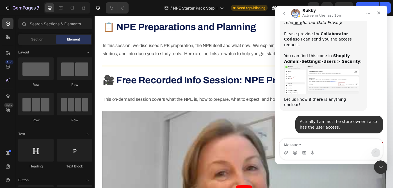
click at [335, 119] on div "Actually I am not the store owner i also has the user access." at bounding box center [339, 124] width 79 height 11
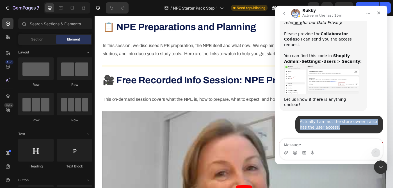
click at [348, 119] on div "Actually I am not the store owner i also has the user access." at bounding box center [339, 124] width 79 height 11
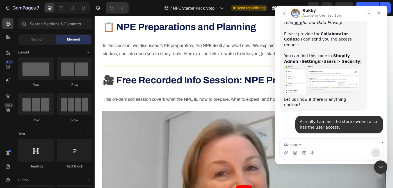
click at [348, 119] on div "Actually I am not the store owner i also has the user access." at bounding box center [339, 124] width 79 height 11
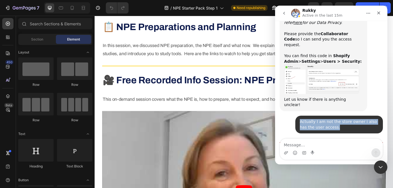
click at [338, 119] on div "Actually I am not the store owner i also has the user access." at bounding box center [339, 124] width 79 height 11
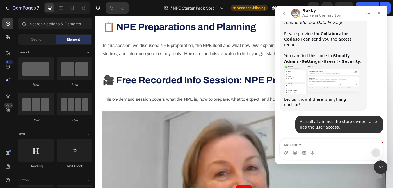
click at [338, 119] on div "Actually I am not the store owner i also has the user access." at bounding box center [339, 124] width 79 height 11
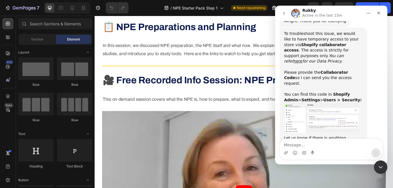
scroll to position [546, 0]
click at [326, 135] on div "Let us know if there is anything unclear!" at bounding box center [323, 140] width 79 height 11
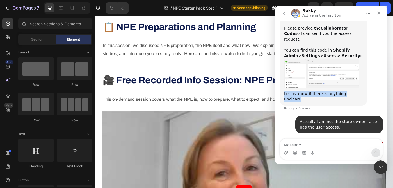
click at [323, 119] on div "Actually I am not the store owner i also has the user access." at bounding box center [339, 124] width 79 height 11
click at [325, 119] on div "Actually I am not the store owner i also has the user access." at bounding box center [339, 124] width 79 height 11
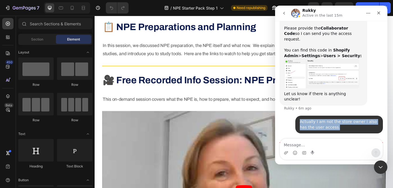
click at [325, 119] on div "Actually I am not the store owner i also has the user access." at bounding box center [339, 124] width 79 height 11
click at [329, 119] on div "Actually I am not the store owner i also has the user access." at bounding box center [339, 124] width 79 height 11
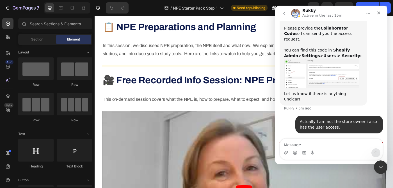
click at [329, 119] on div "Actually I am not the store owner i also has the user access." at bounding box center [339, 124] width 79 height 11
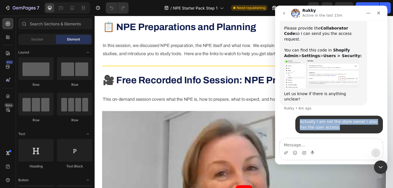
click at [337, 119] on div "Actually I am not the store owner i also has the user access." at bounding box center [339, 124] width 79 height 11
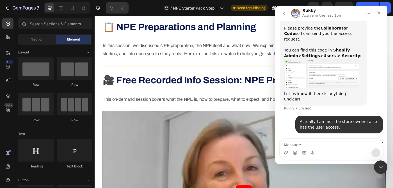
click at [337, 119] on div "Actually I am not the store owner i also has the user access." at bounding box center [339, 124] width 79 height 11
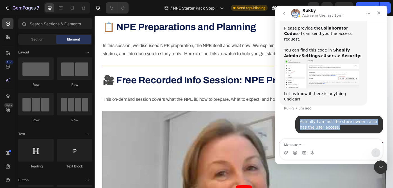
click at [344, 119] on div "Actually I am not the store owner i also has the user access." at bounding box center [339, 124] width 79 height 11
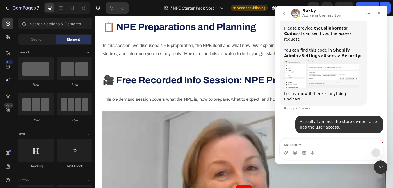
click at [344, 119] on div "Actually I am not the store owner i also has the user access." at bounding box center [339, 124] width 79 height 11
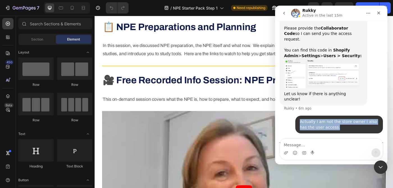
click at [330, 119] on div "Actually I am not the store owner i also has the user access." at bounding box center [339, 124] width 79 height 11
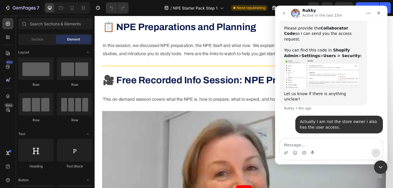
click at [330, 119] on div "Actually I am not the store owner i also has the user access." at bounding box center [339, 124] width 79 height 11
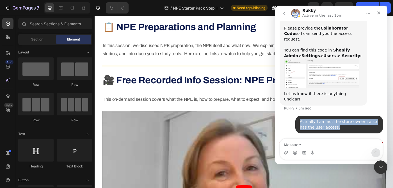
click at [341, 119] on div "Actually I am not the store owner i also has the user access." at bounding box center [339, 124] width 79 height 11
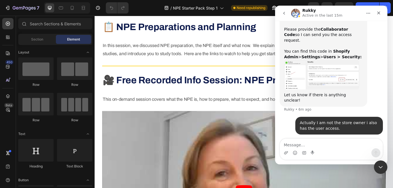
scroll to position [589, 0]
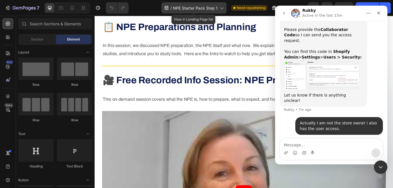
click at [198, 12] on div "/ NPE Starter Pack Step 1" at bounding box center [194, 7] width 65 height 11
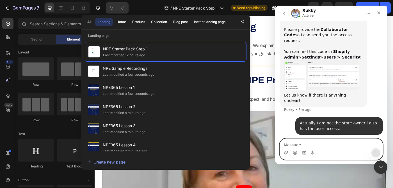
click at [305, 144] on textarea "Message…" at bounding box center [331, 144] width 103 height 10
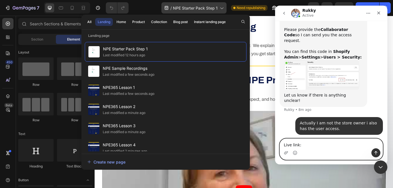
type textarea "Live link:"
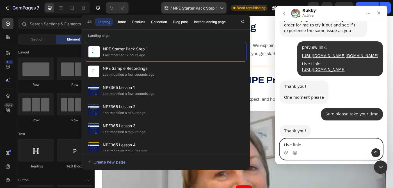
scroll to position [733, 0]
